Goal: Task Accomplishment & Management: Manage account settings

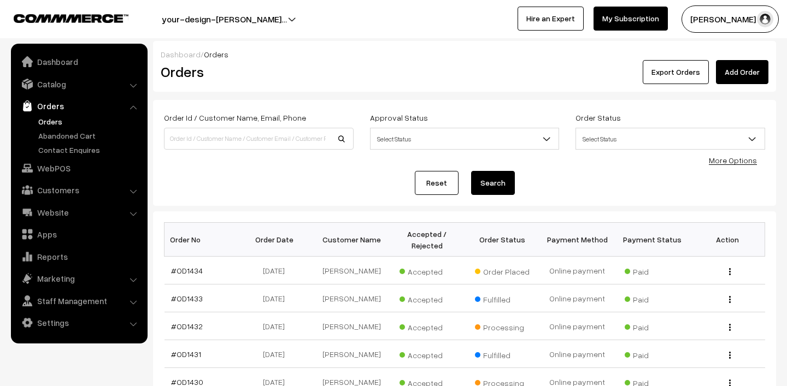
click at [55, 121] on link "Orders" at bounding box center [90, 121] width 108 height 11
click at [415, 267] on span "Awaiting" at bounding box center [426, 270] width 55 height 14
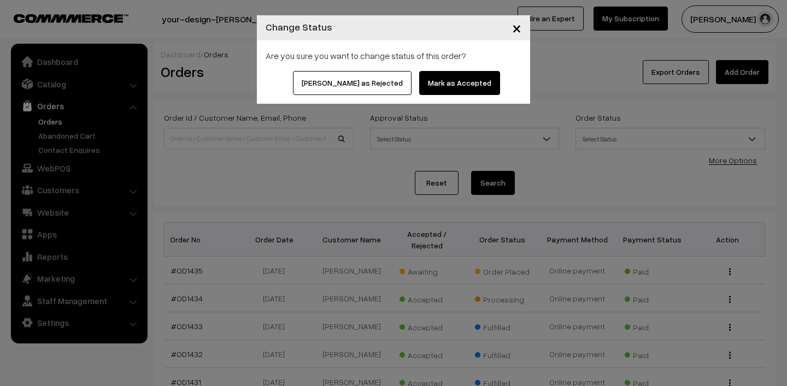
click at [447, 82] on button "Mark as Accepted" at bounding box center [459, 83] width 81 height 24
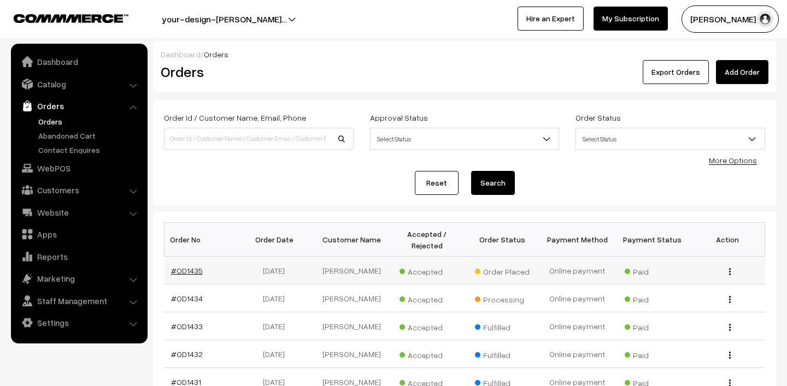
click at [191, 271] on link "#OD1435" at bounding box center [187, 270] width 32 height 9
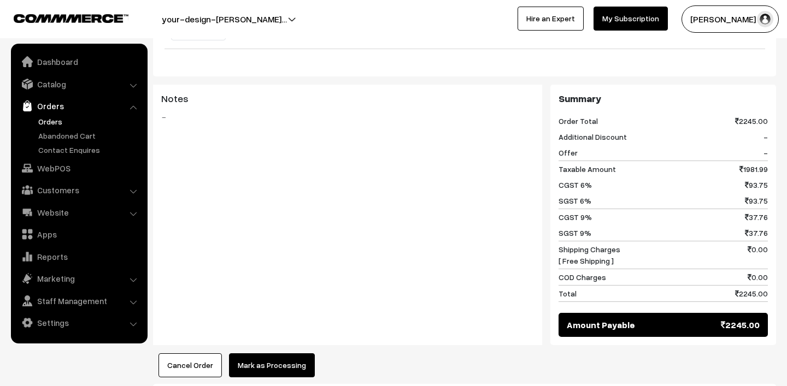
scroll to position [629, 0]
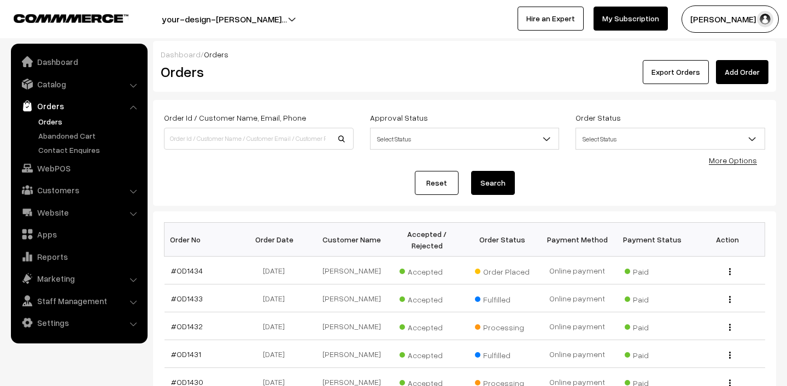
click at [44, 120] on link "Orders" at bounding box center [90, 121] width 108 height 11
click at [52, 126] on link "Orders" at bounding box center [90, 121] width 108 height 11
click at [738, 15] on button "[PERSON_NAME] N.P" at bounding box center [729, 18] width 97 height 27
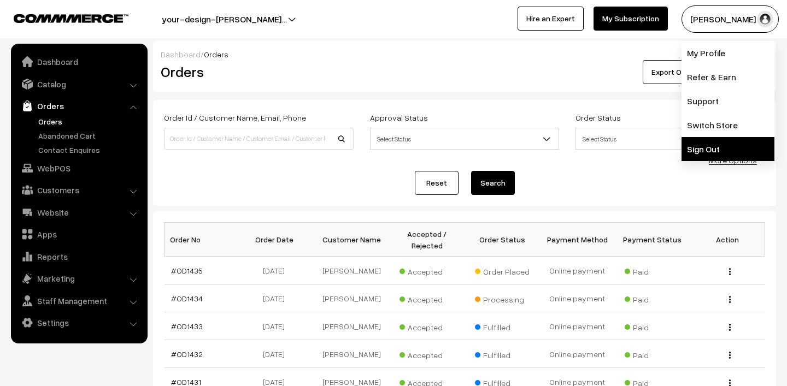
click at [700, 149] on link "Sign Out" at bounding box center [727, 149] width 93 height 24
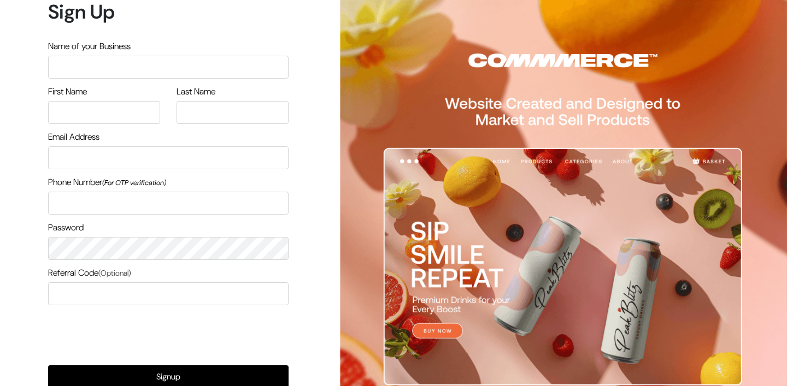
click at [228, 358] on form "Sign Up Name of your Business First Name Last Name Email Address Phone Number (…" at bounding box center [168, 223] width 240 height 446
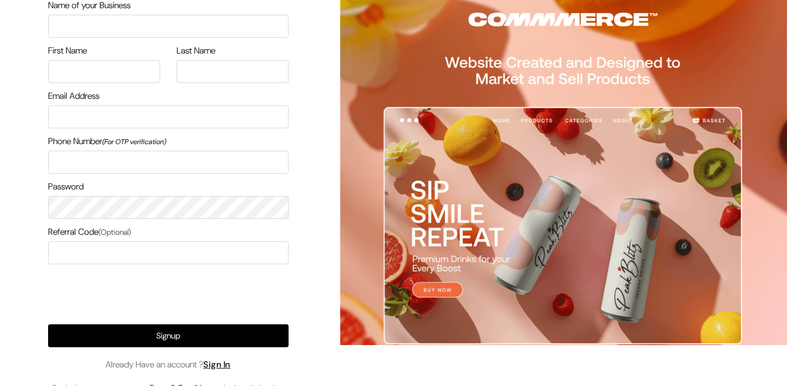
scroll to position [69, 0]
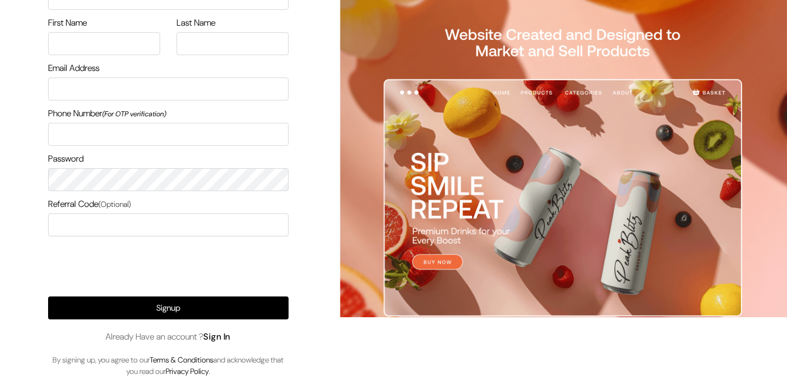
click at [226, 337] on link "Sign In" at bounding box center [216, 336] width 27 height 11
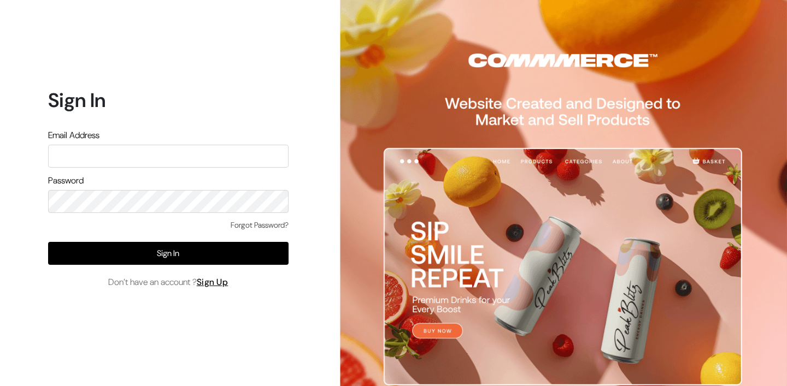
click at [173, 152] on input "text" at bounding box center [168, 156] width 240 height 23
type input "mk@yourdesignstore.in"
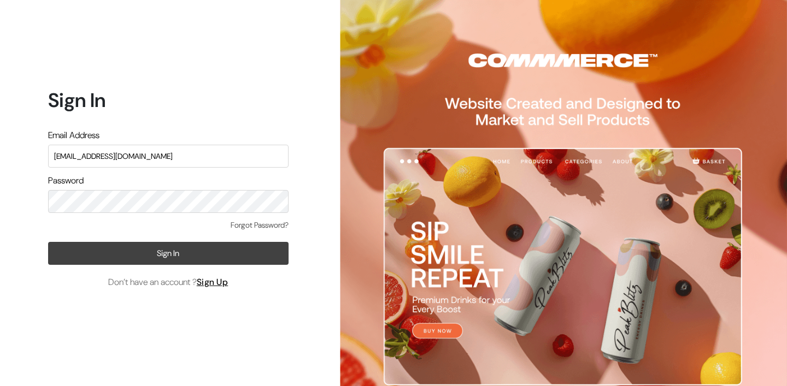
click at [143, 246] on button "Sign In" at bounding box center [168, 253] width 240 height 23
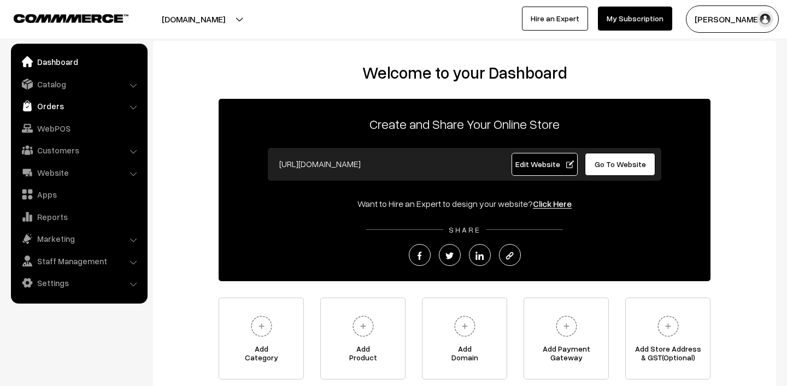
click at [62, 104] on link "Orders" at bounding box center [79, 106] width 130 height 20
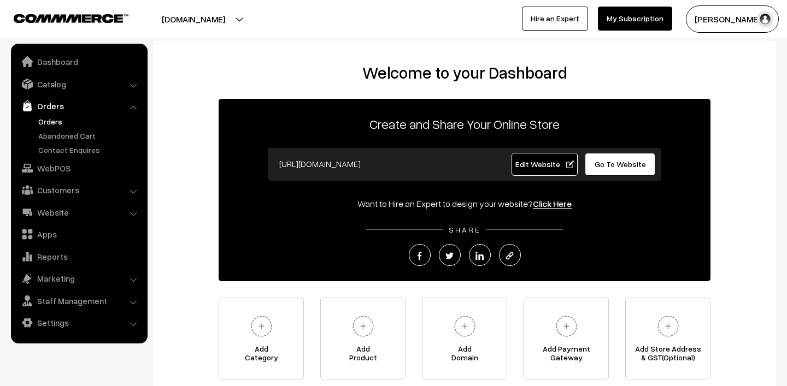
click at [57, 122] on link "Orders" at bounding box center [90, 121] width 108 height 11
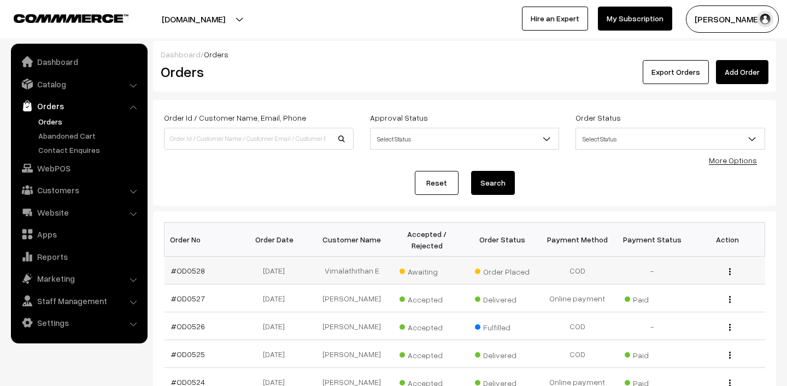
click at [419, 269] on span "Awaiting" at bounding box center [426, 270] width 55 height 14
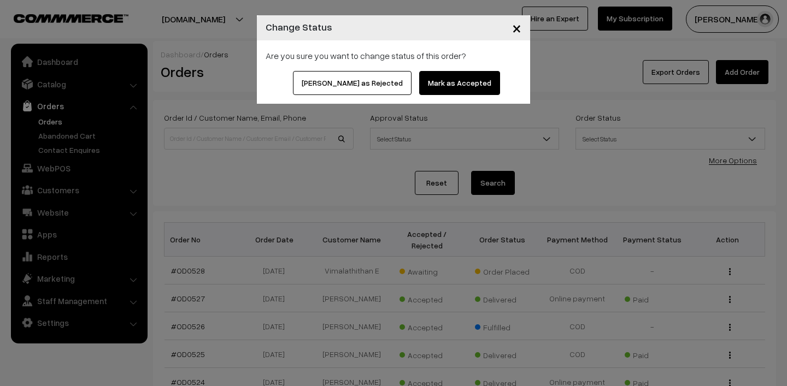
click at [444, 87] on button "Mark as Accepted" at bounding box center [459, 83] width 81 height 24
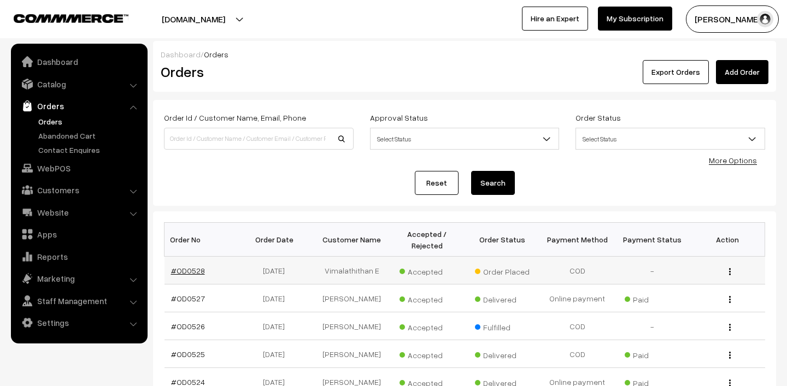
click at [189, 269] on link "#OD0528" at bounding box center [188, 270] width 34 height 9
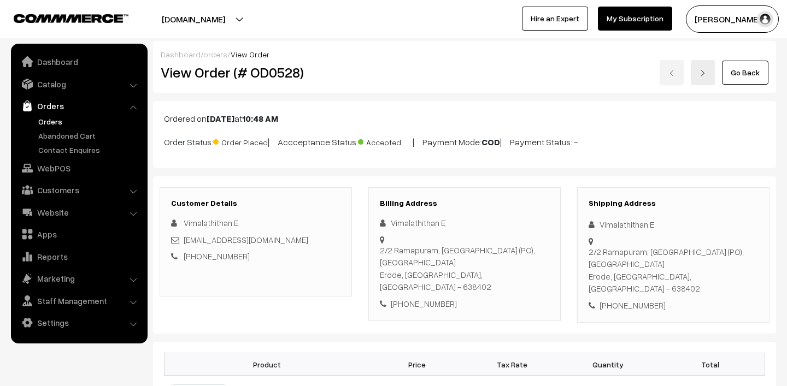
scroll to position [111, 0]
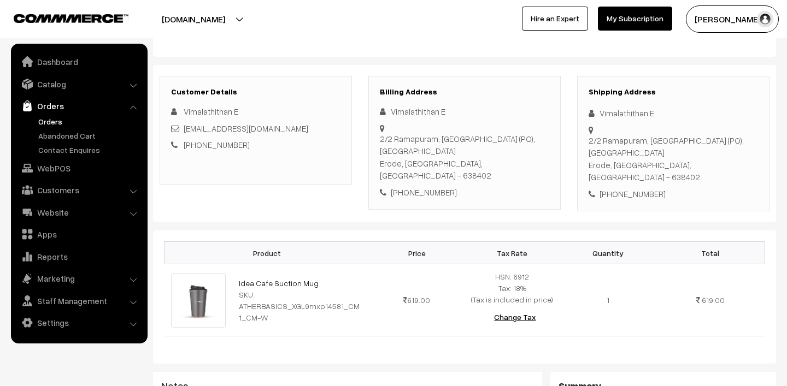
click at [60, 121] on link "Orders" at bounding box center [90, 121] width 108 height 11
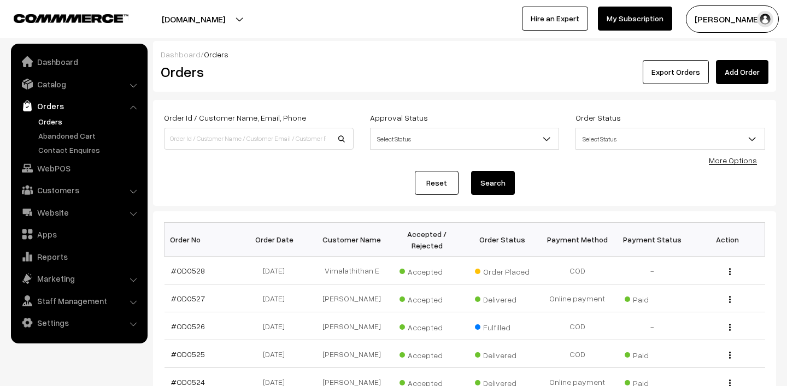
click at [48, 121] on link "Orders" at bounding box center [90, 121] width 108 height 11
